Goal: Task Accomplishment & Management: Use online tool/utility

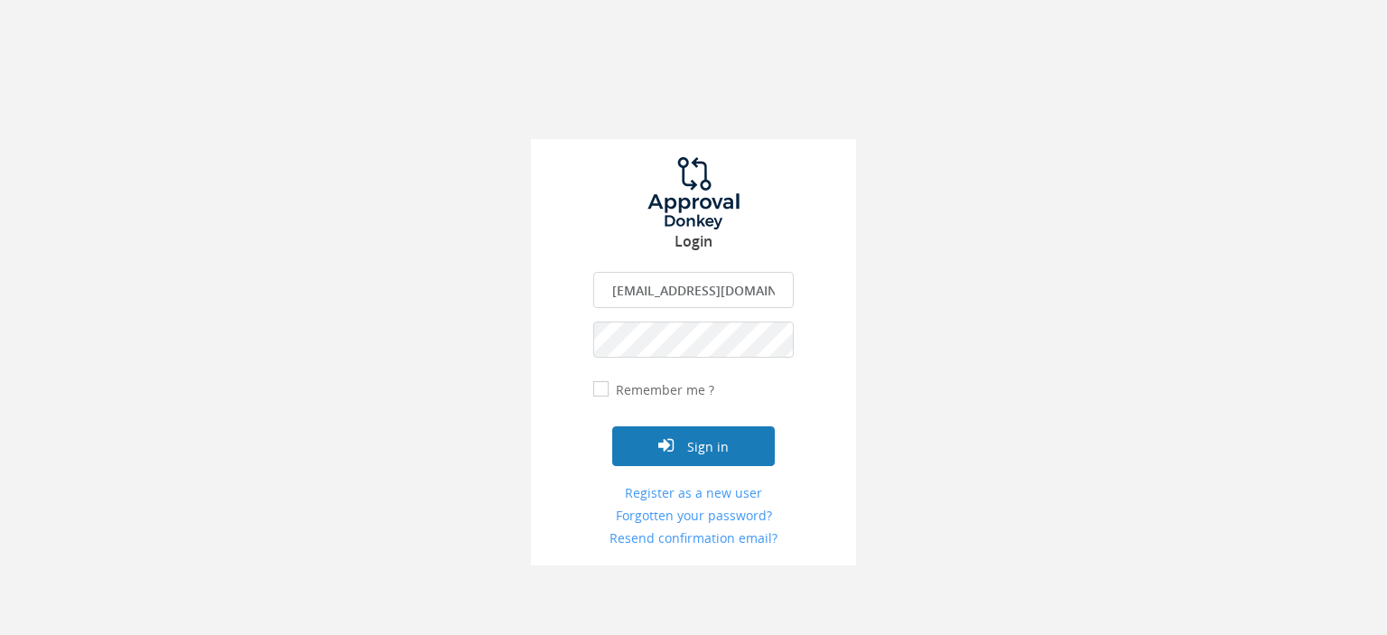
click at [719, 447] on button "Sign in" at bounding box center [693, 446] width 163 height 40
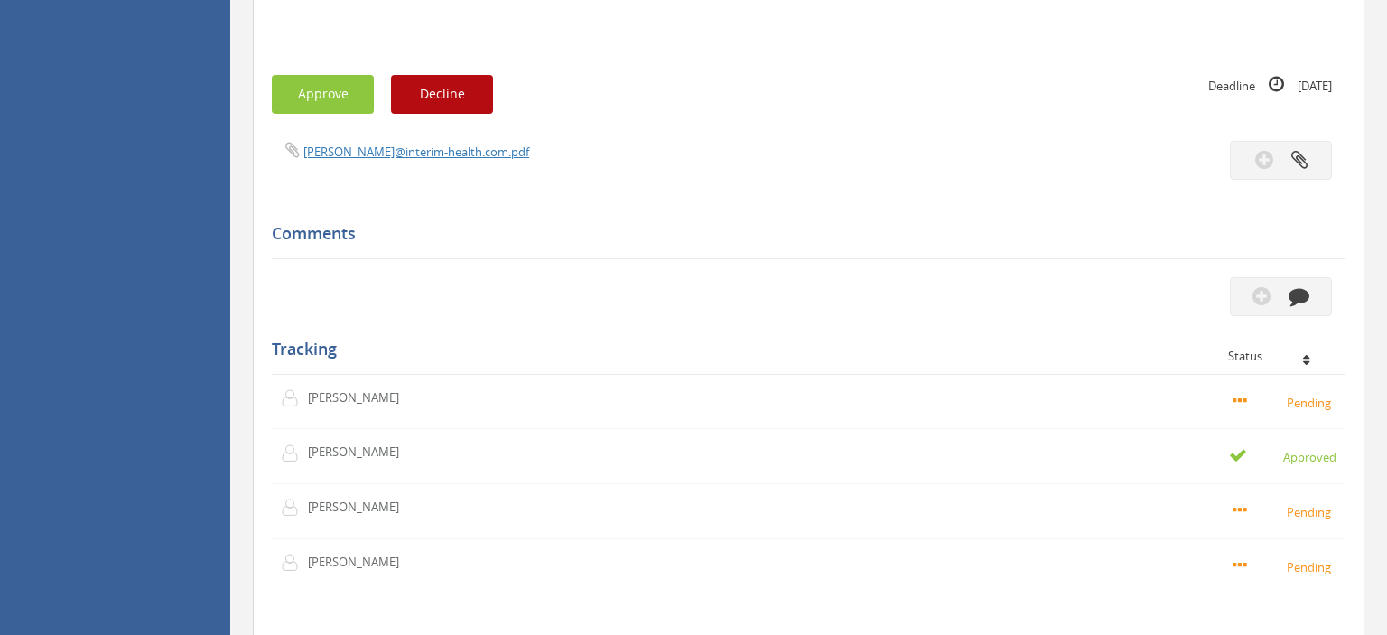
scroll to position [1144, 0]
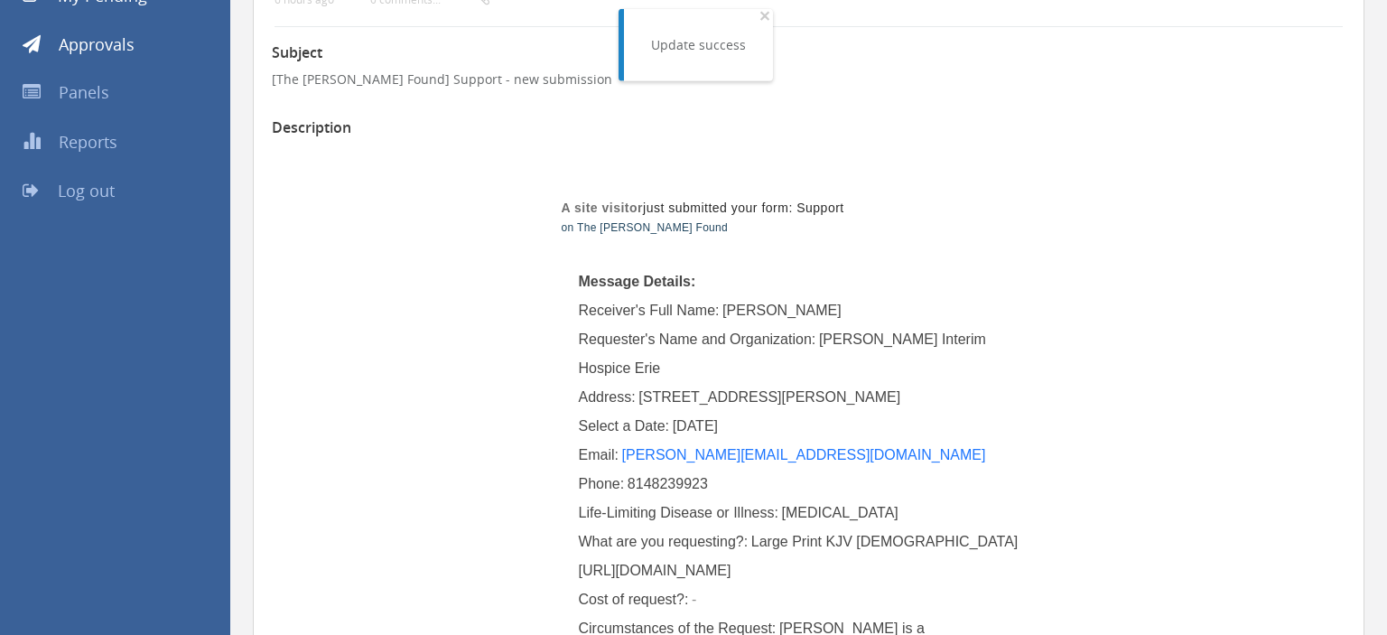
scroll to position [191, 0]
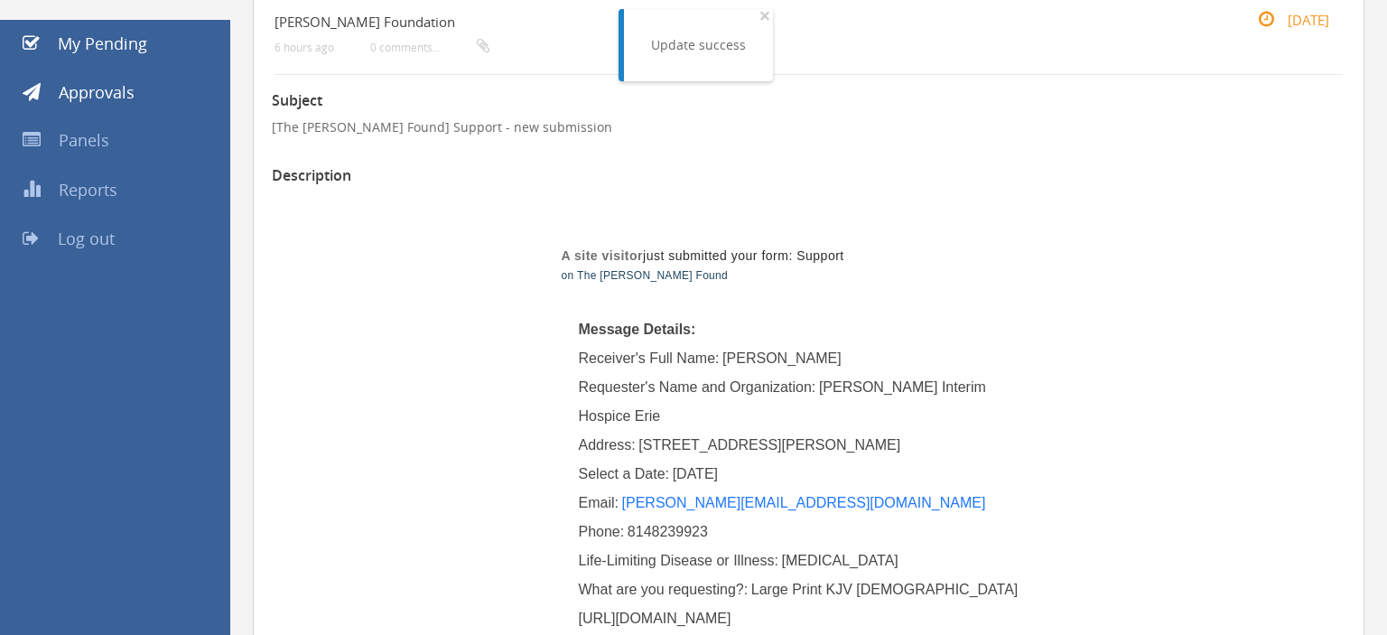
click at [103, 237] on span "Log out" at bounding box center [86, 239] width 57 height 22
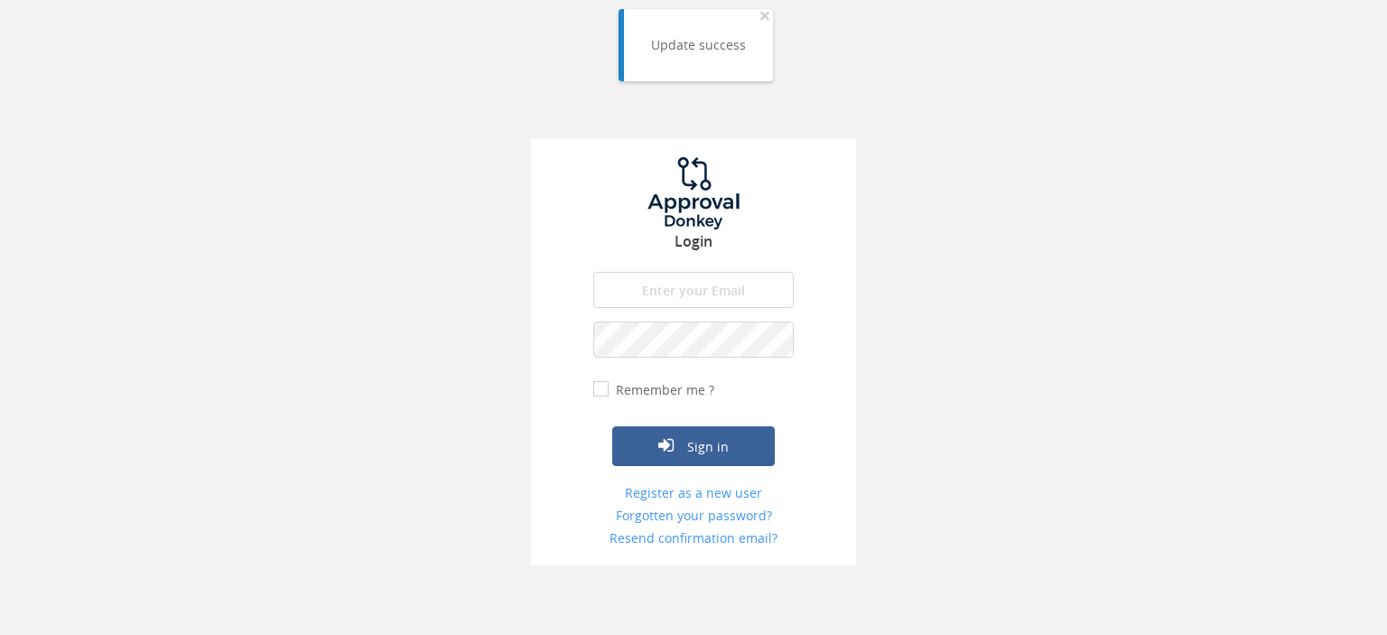
type input "[EMAIL_ADDRESS][DOMAIN_NAME]"
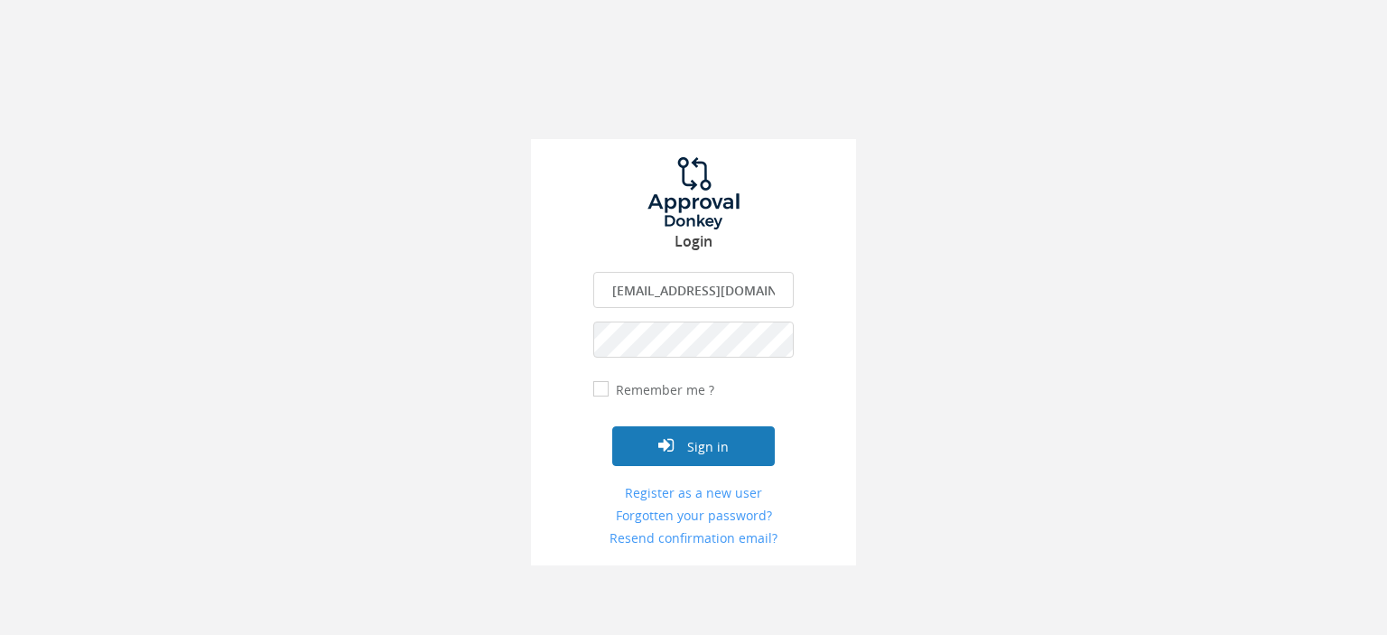
click at [720, 454] on button "Sign in" at bounding box center [693, 446] width 163 height 40
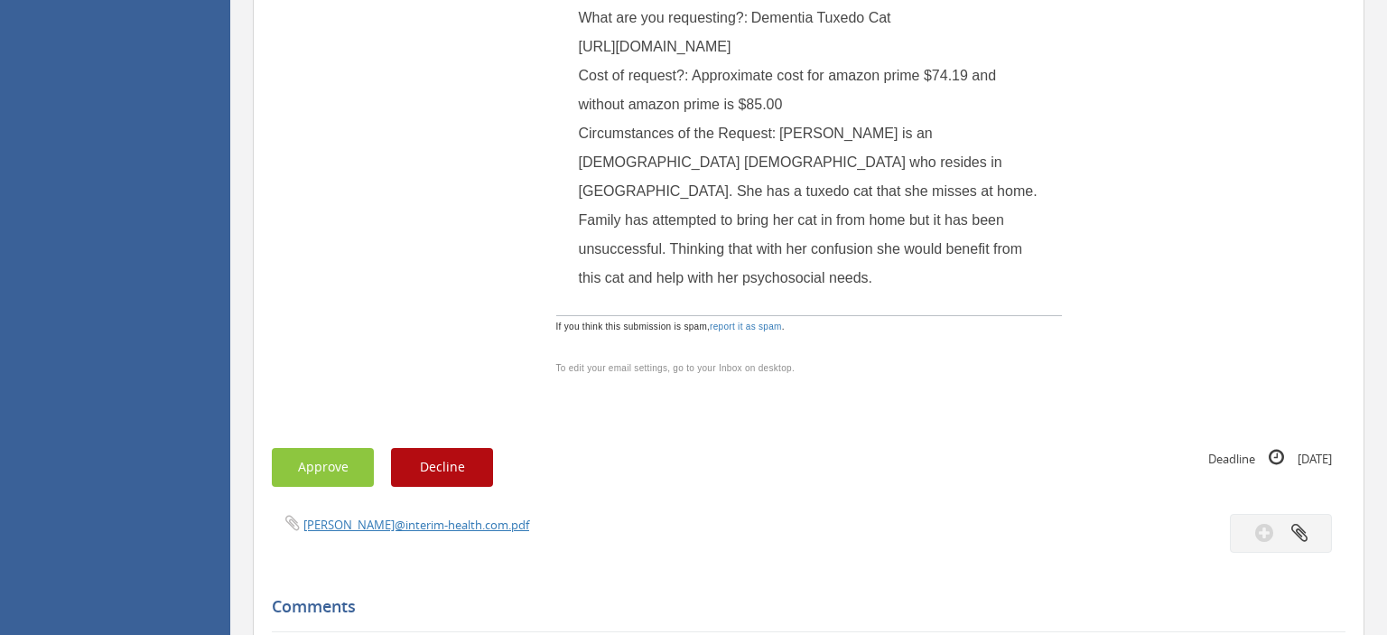
scroll to position [191, 0]
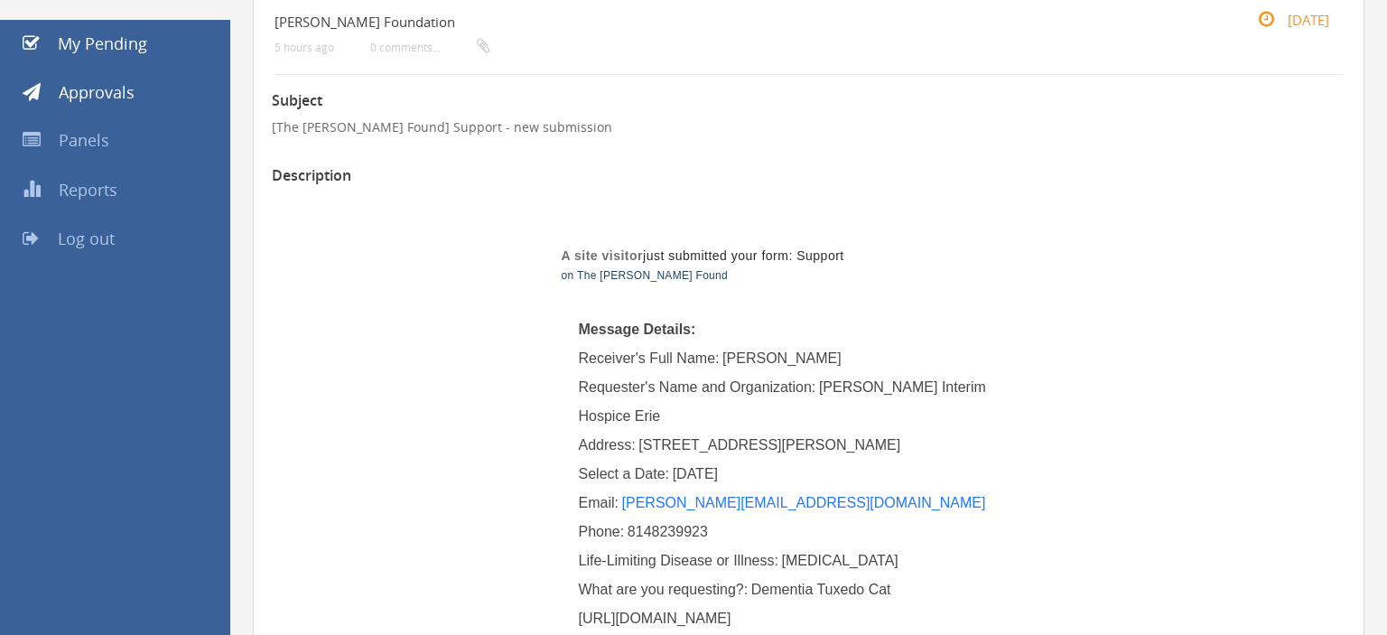
click at [92, 239] on span "Log out" at bounding box center [86, 239] width 57 height 22
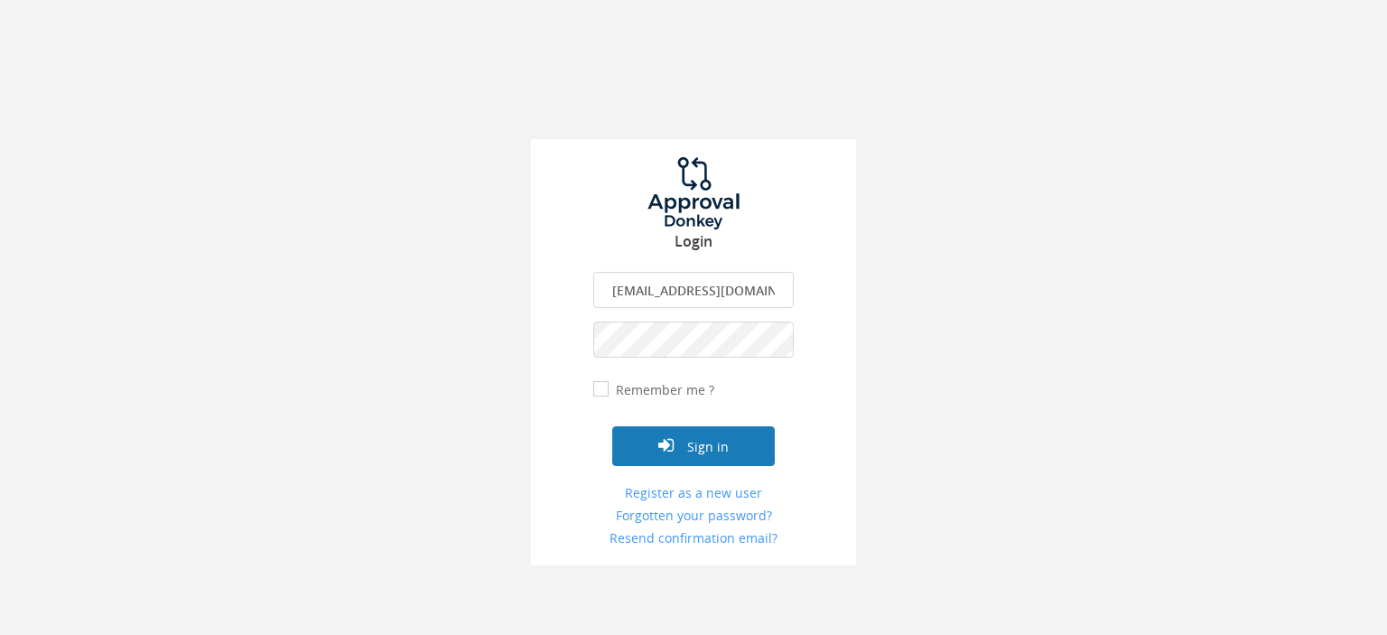
click at [730, 448] on button "Sign in" at bounding box center [693, 446] width 163 height 40
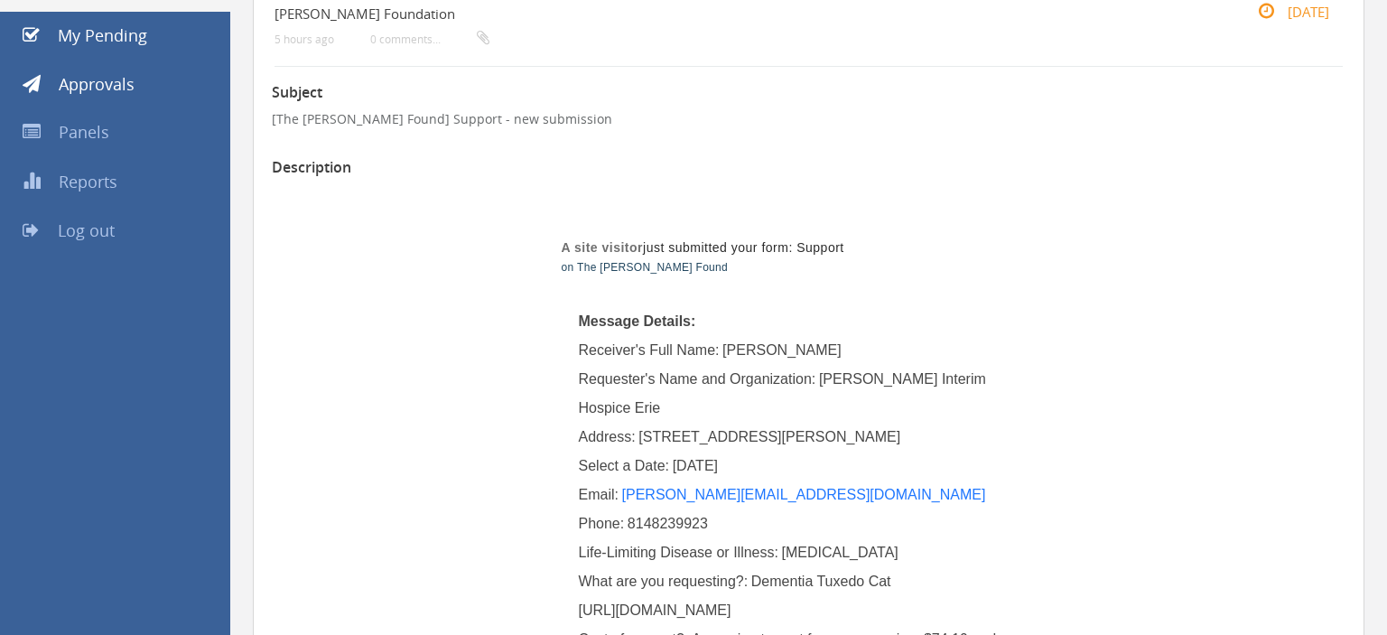
scroll to position [191, 0]
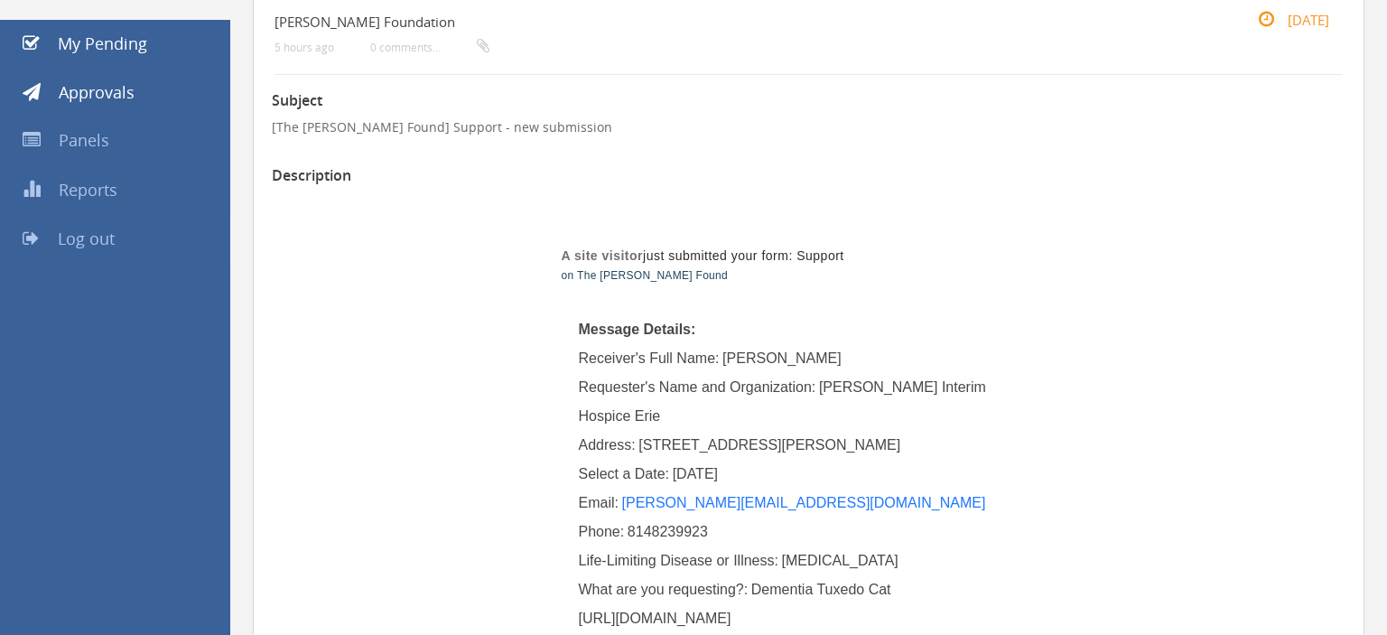
click at [102, 236] on span "Log out" at bounding box center [86, 239] width 57 height 22
